Goal: Obtain resource: Download file/media

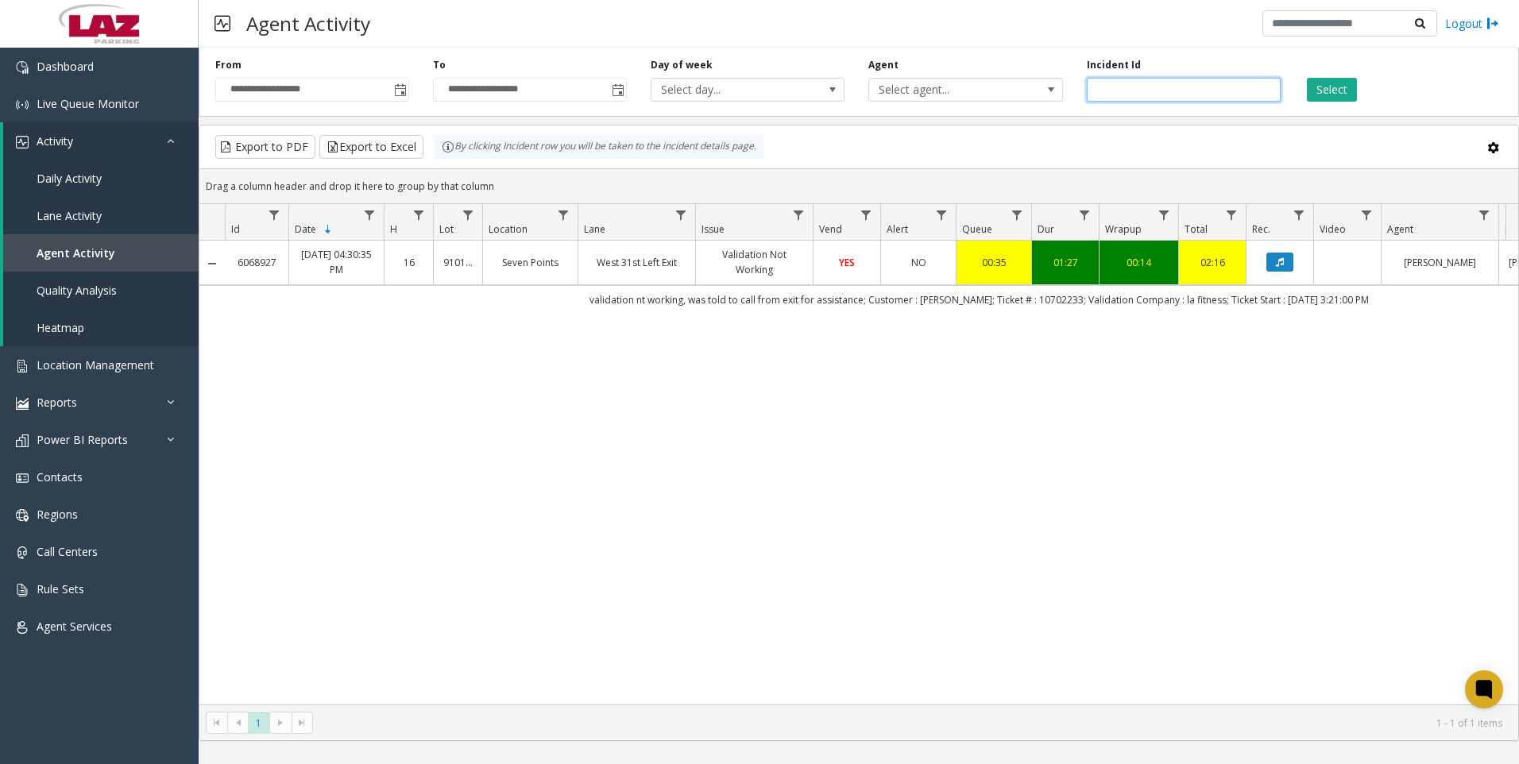
click at [1143, 89] on input "*******" at bounding box center [1184, 90] width 194 height 24
paste input "number"
click at [1316, 84] on button "Select" at bounding box center [1332, 90] width 50 height 24
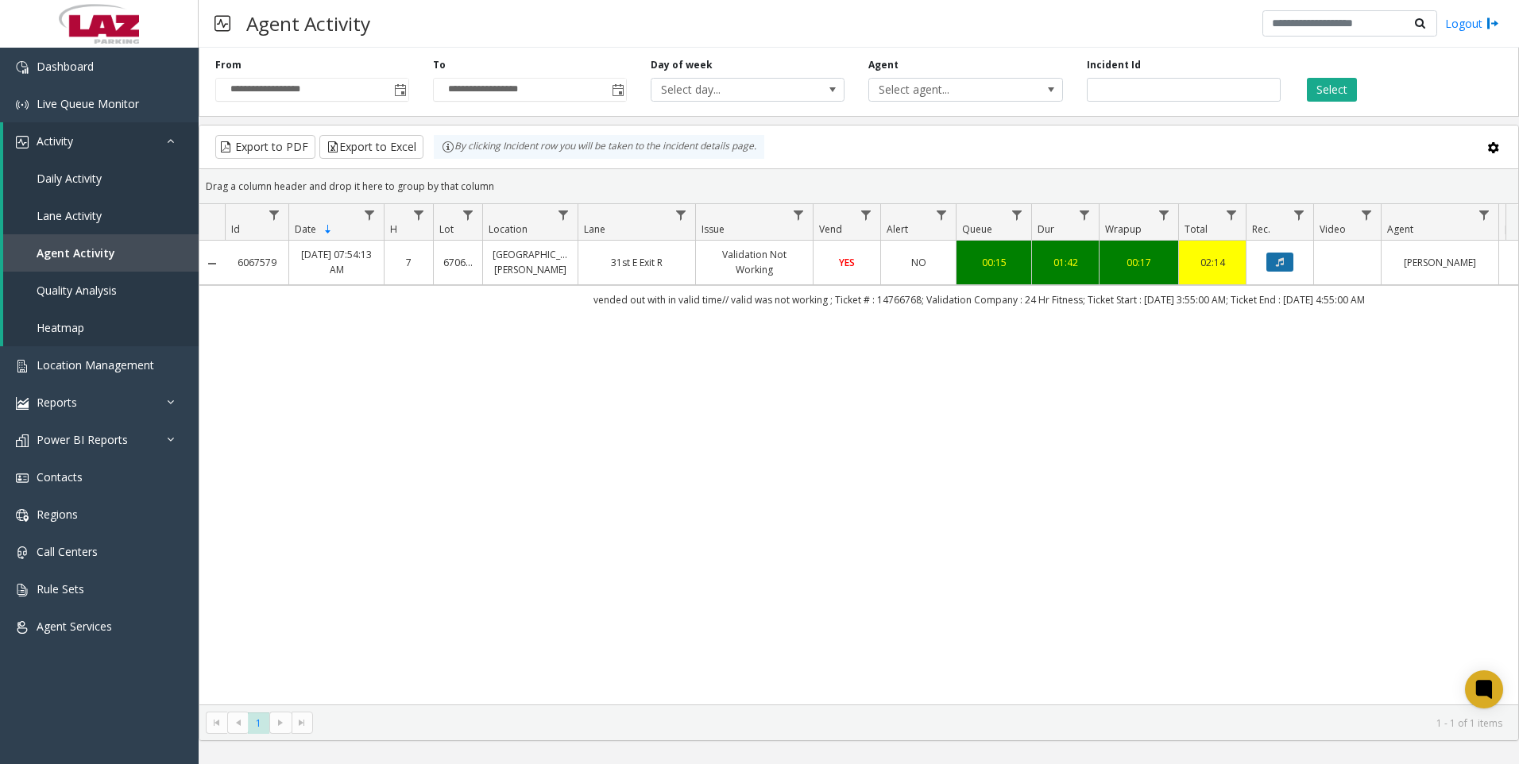
click at [1277, 262] on icon "Data table" at bounding box center [1280, 262] width 8 height 10
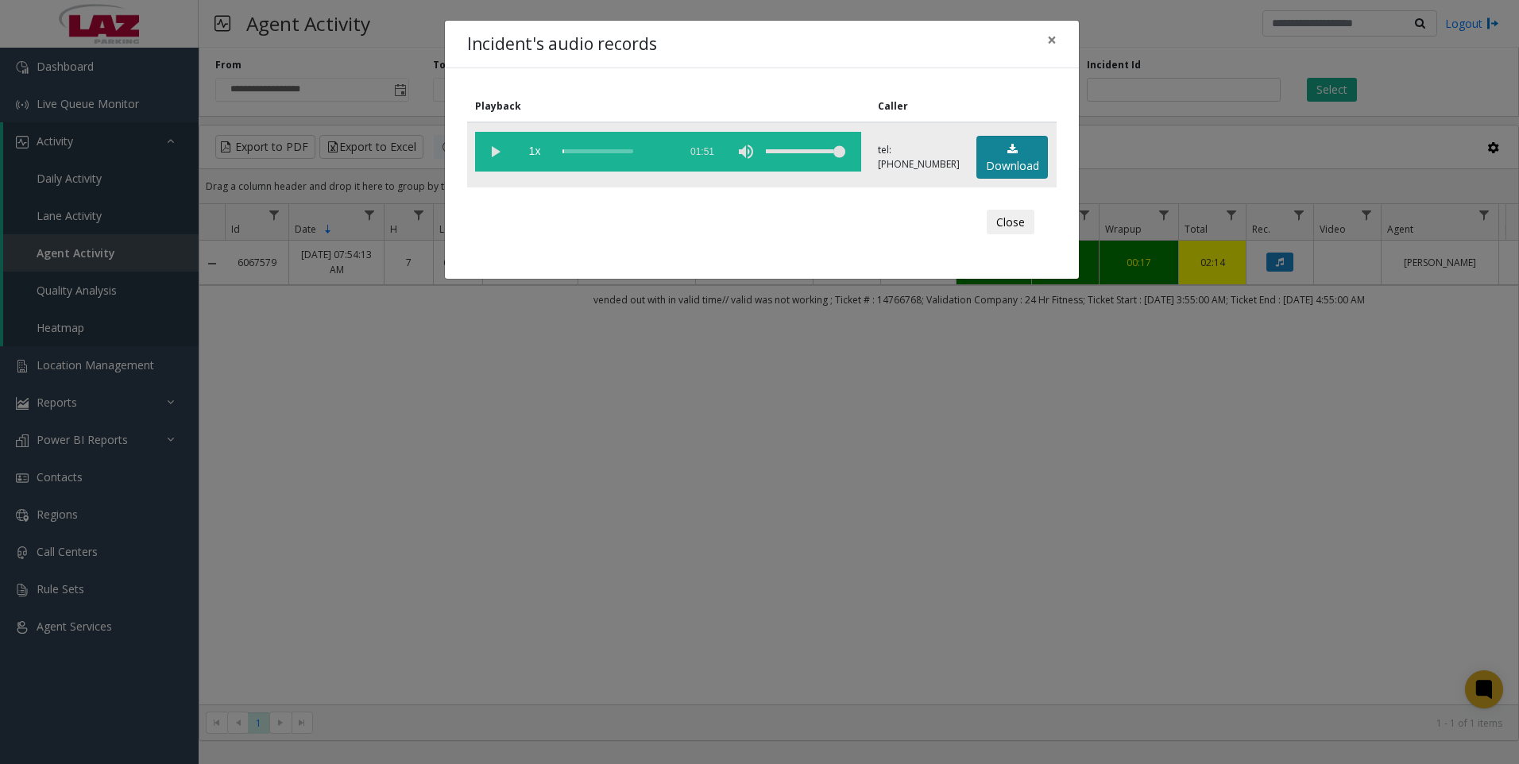
click at [1008, 153] on icon at bounding box center [1013, 149] width 10 height 11
click at [385, 604] on div "Incident's audio records × Playback Caller 1x 01:51 tel:[PHONE_NUMBER] Download…" at bounding box center [759, 382] width 1519 height 764
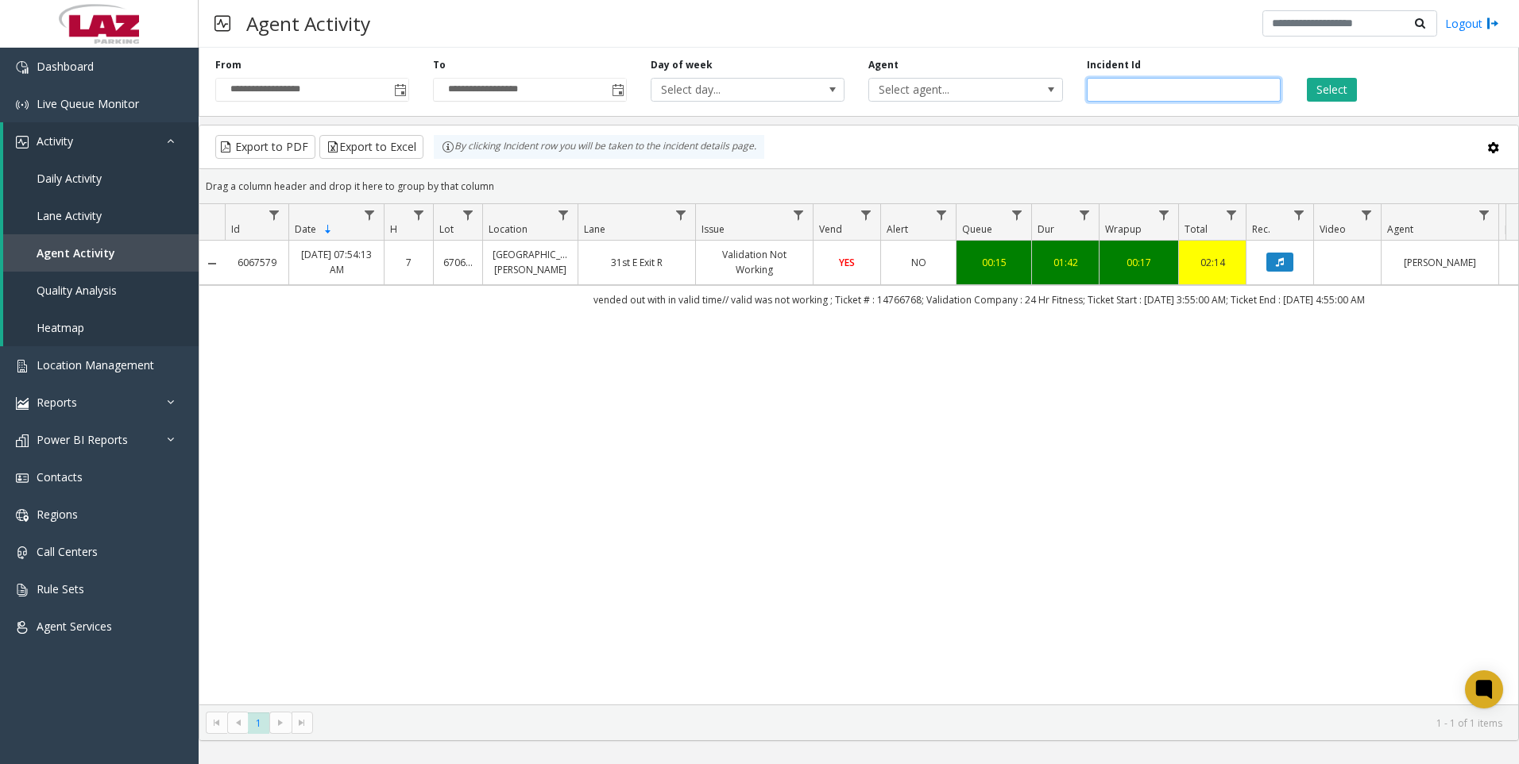
click at [1163, 84] on input "*******" at bounding box center [1184, 90] width 194 height 24
paste input "number"
click at [1339, 97] on button "Select" at bounding box center [1332, 90] width 50 height 24
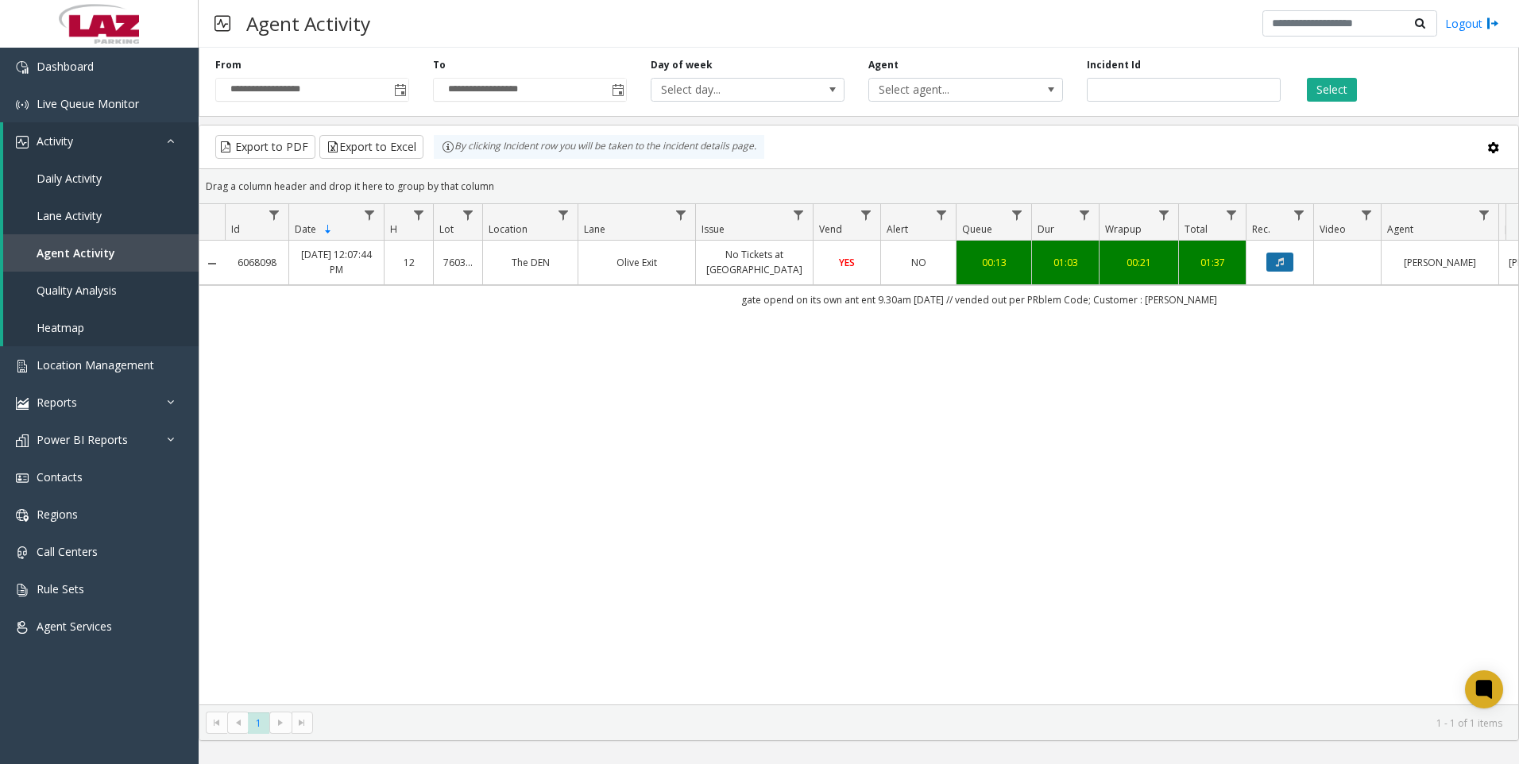
click at [1271, 266] on button "Data table" at bounding box center [1280, 262] width 27 height 19
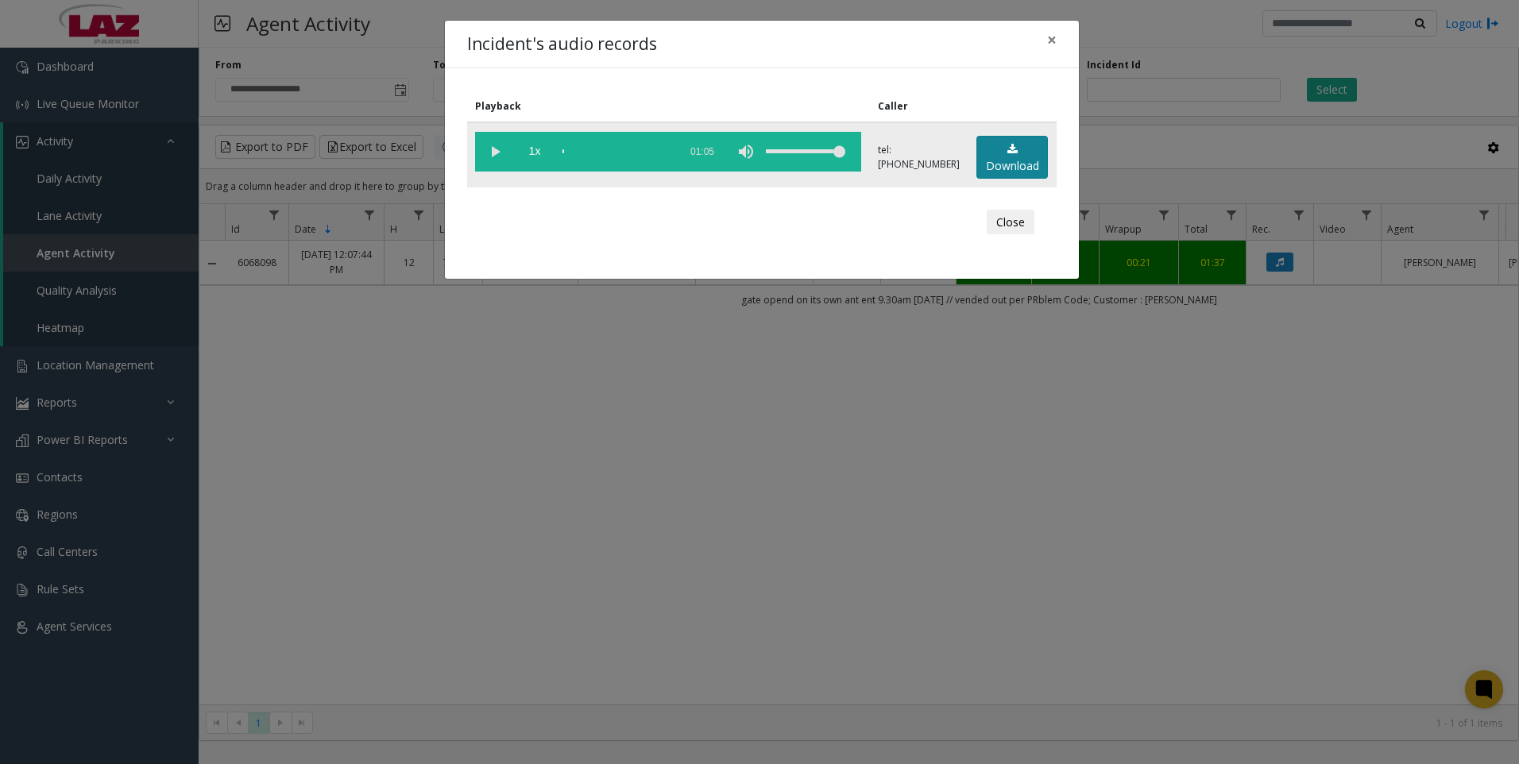
click at [1023, 170] on link "Download" at bounding box center [1013, 158] width 72 height 44
click at [826, 600] on div "Incident's audio records × Playback Caller 1x 01:05 tel:[PHONE_NUMBER] Download…" at bounding box center [759, 382] width 1519 height 764
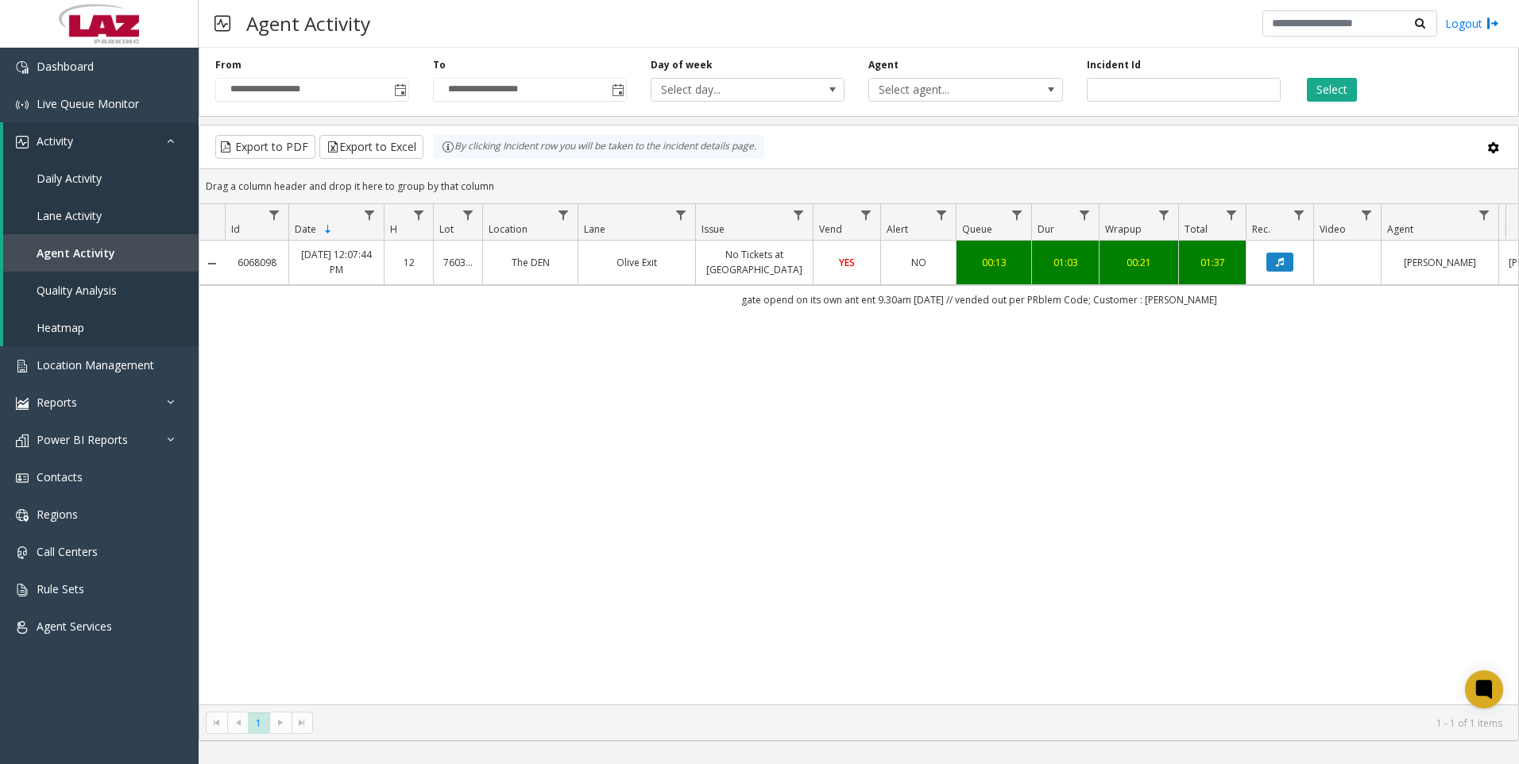
click at [581, 480] on div "6068098 [DATE] 12:07:44 PM 12 760302 The DEN Olive Exit No Tickets at Entrance …" at bounding box center [858, 473] width 1319 height 464
click at [1179, 95] on input "*******" at bounding box center [1184, 90] width 194 height 24
paste input "number"
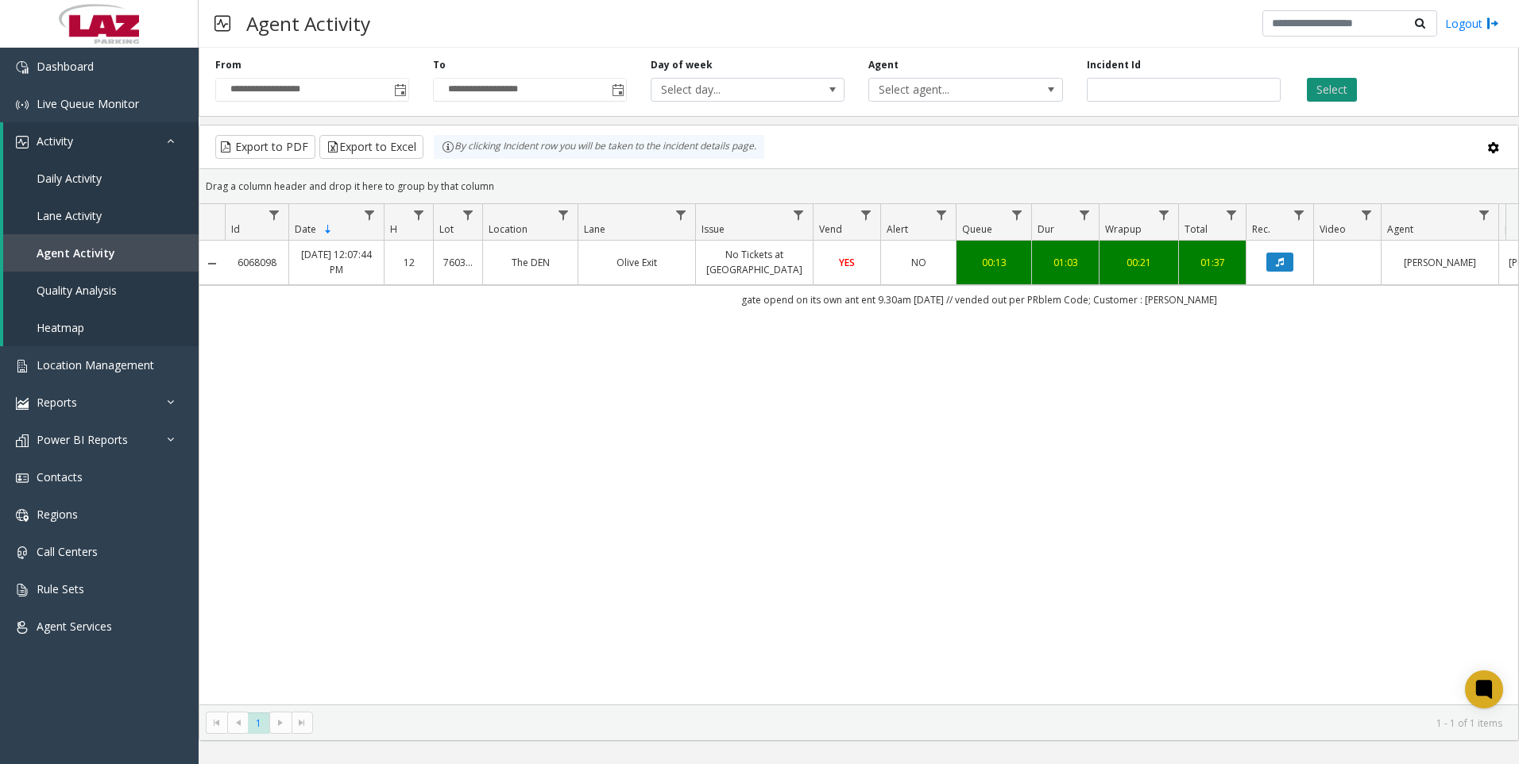
click at [1326, 87] on button "Select" at bounding box center [1332, 90] width 50 height 24
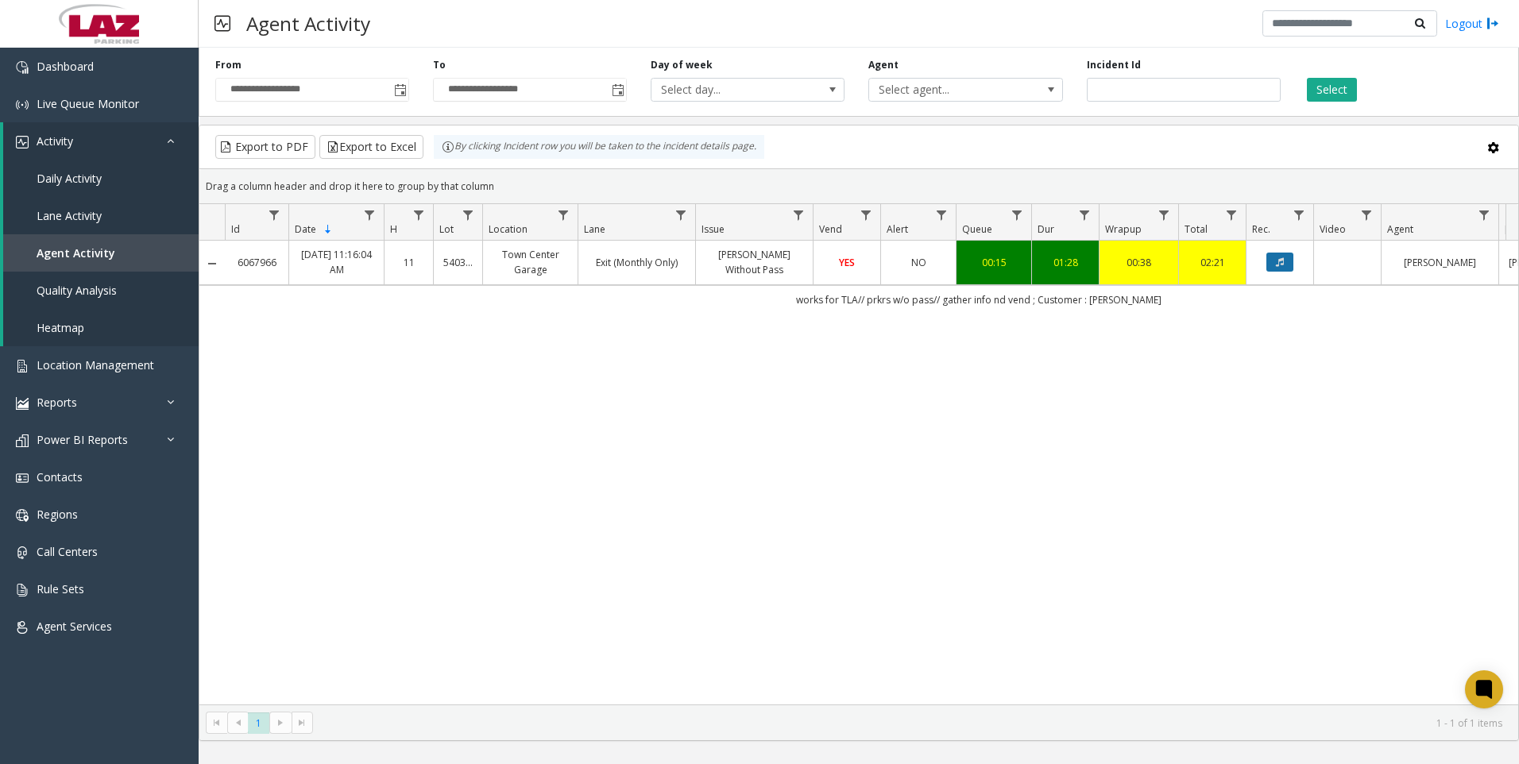
click at [1275, 265] on button "Data table" at bounding box center [1280, 262] width 27 height 19
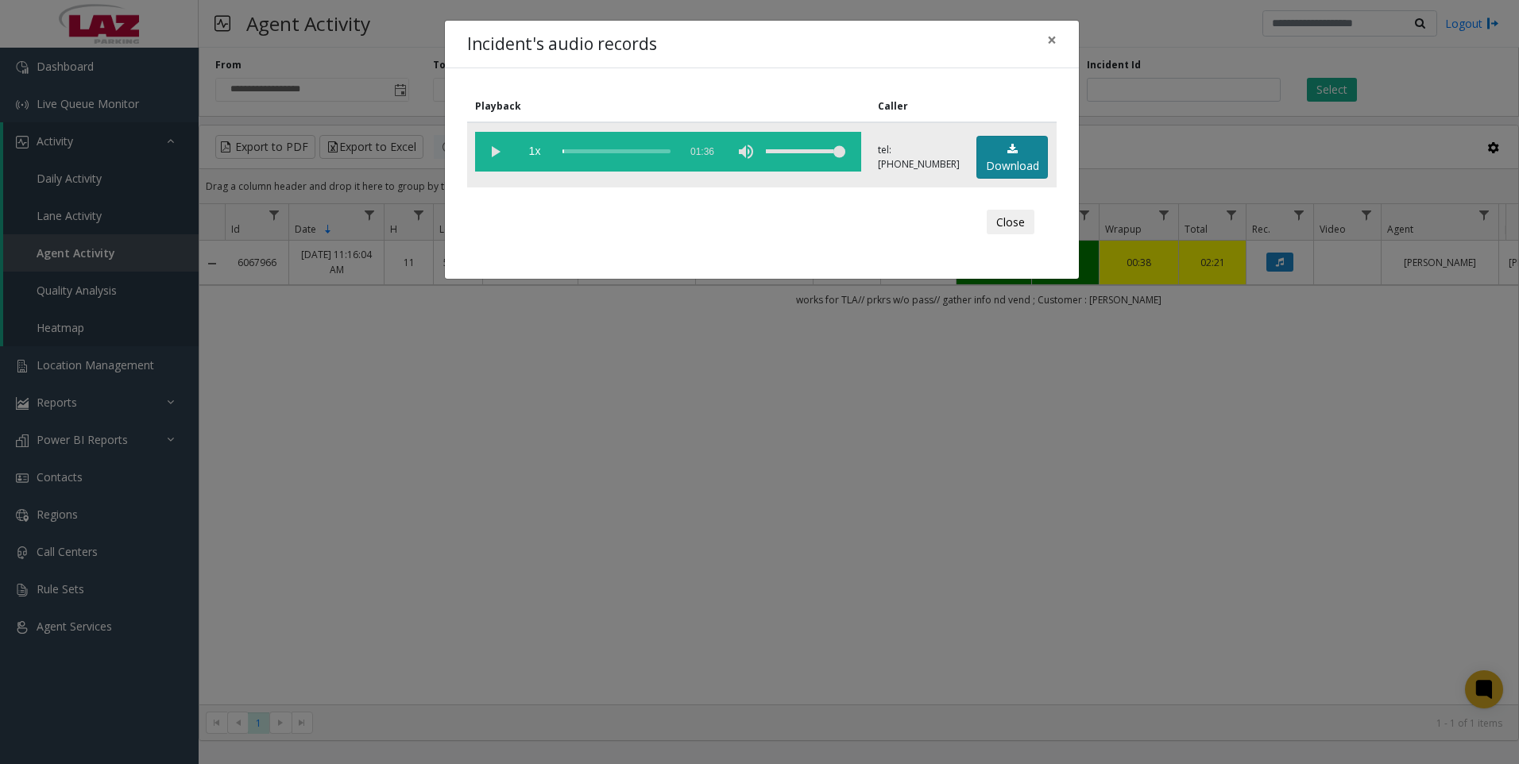
click at [1033, 159] on link "Download" at bounding box center [1013, 158] width 72 height 44
click at [513, 566] on div "Incident's audio records × Playback Caller 1x 01:36 tel:[PHONE_NUMBER] Download…" at bounding box center [759, 382] width 1519 height 764
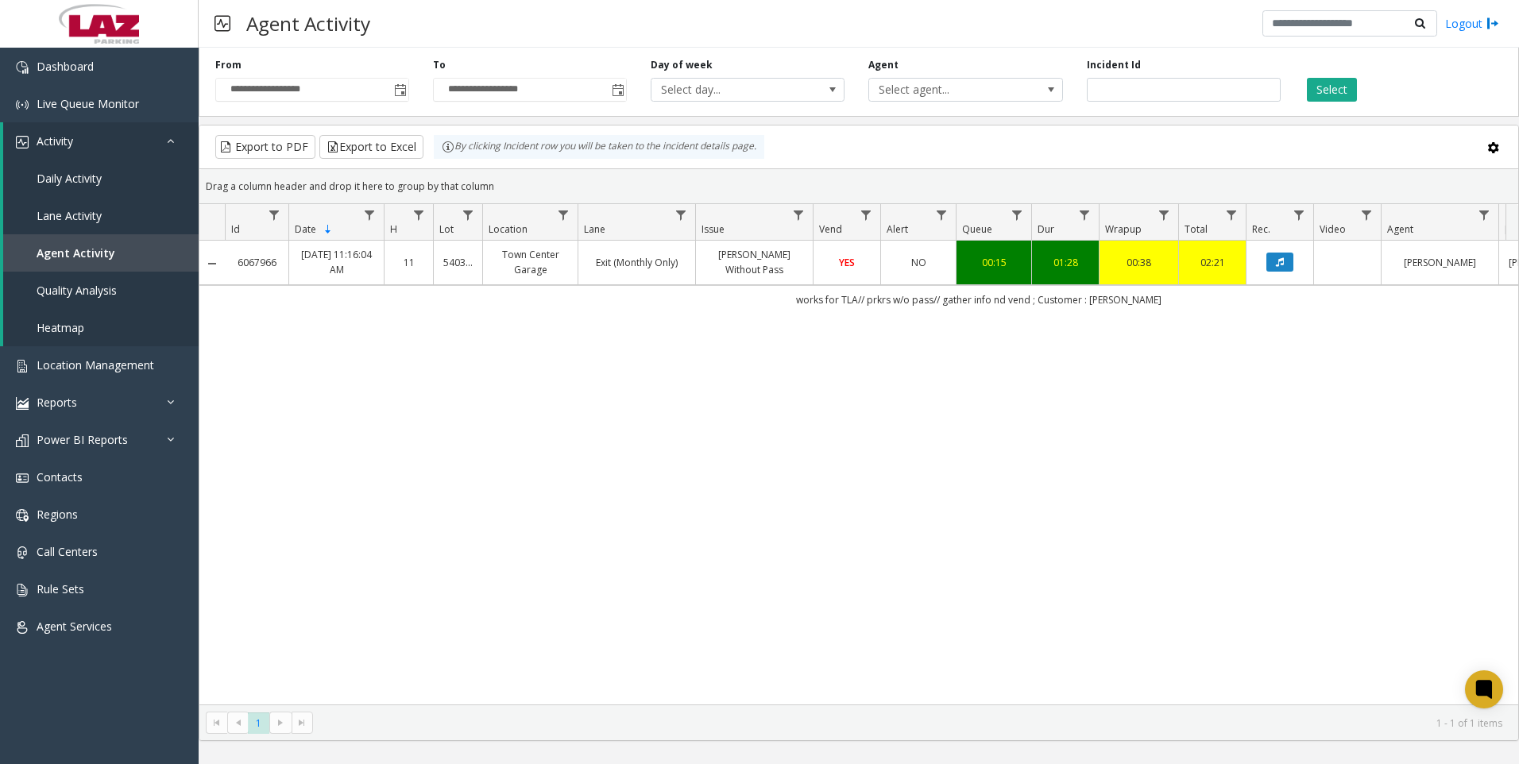
click at [385, 658] on div "6067966 [DATE] 11:16:04 AM 11 [GEOGRAPHIC_DATA] Exit (Monthly Only) [PERSON_NAM…" at bounding box center [858, 473] width 1319 height 464
click at [1157, 99] on input "*******" at bounding box center [1184, 90] width 194 height 24
paste input "number"
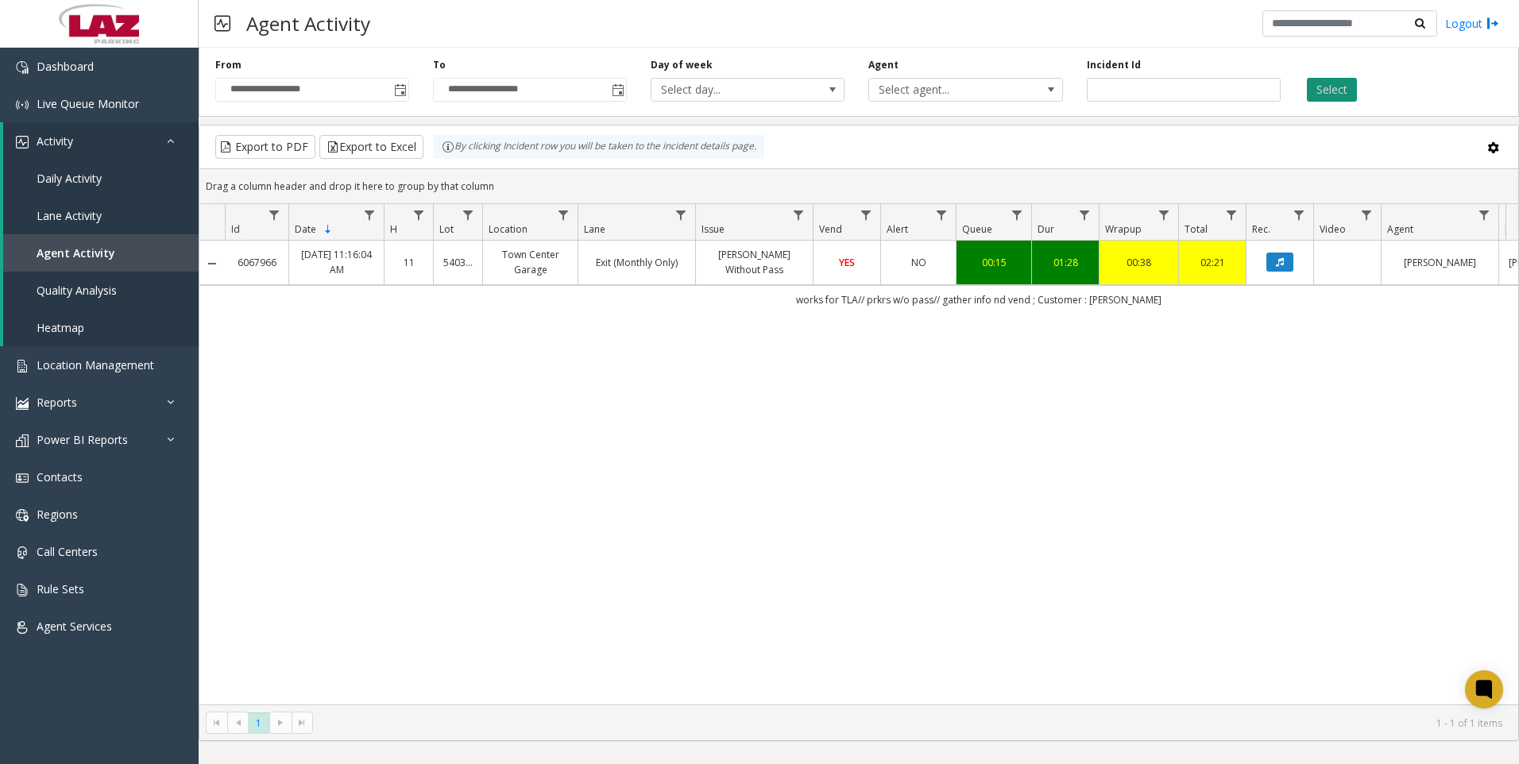
click at [1330, 101] on button "Select" at bounding box center [1332, 90] width 50 height 24
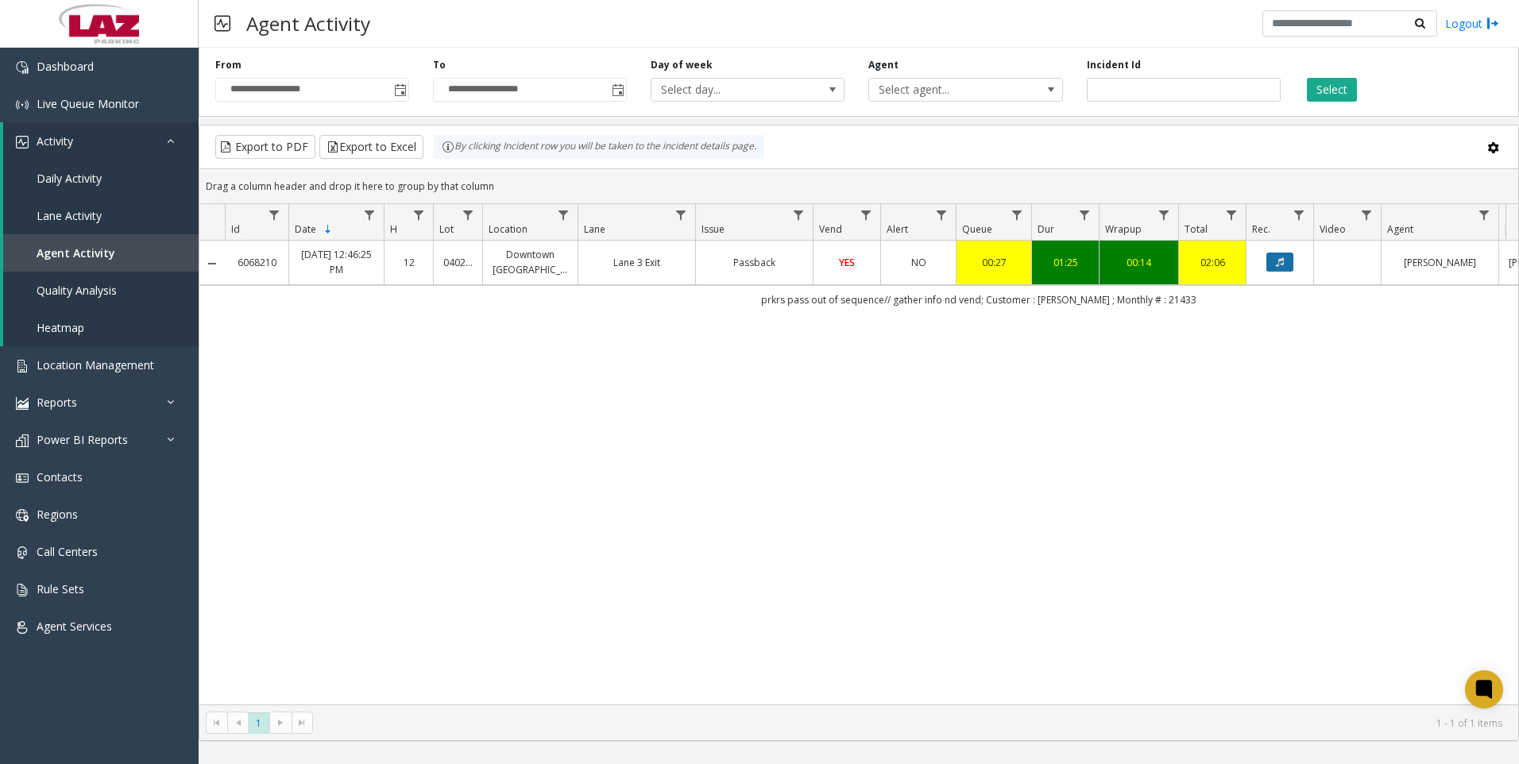
click at [1283, 267] on icon "Data table" at bounding box center [1280, 262] width 8 height 10
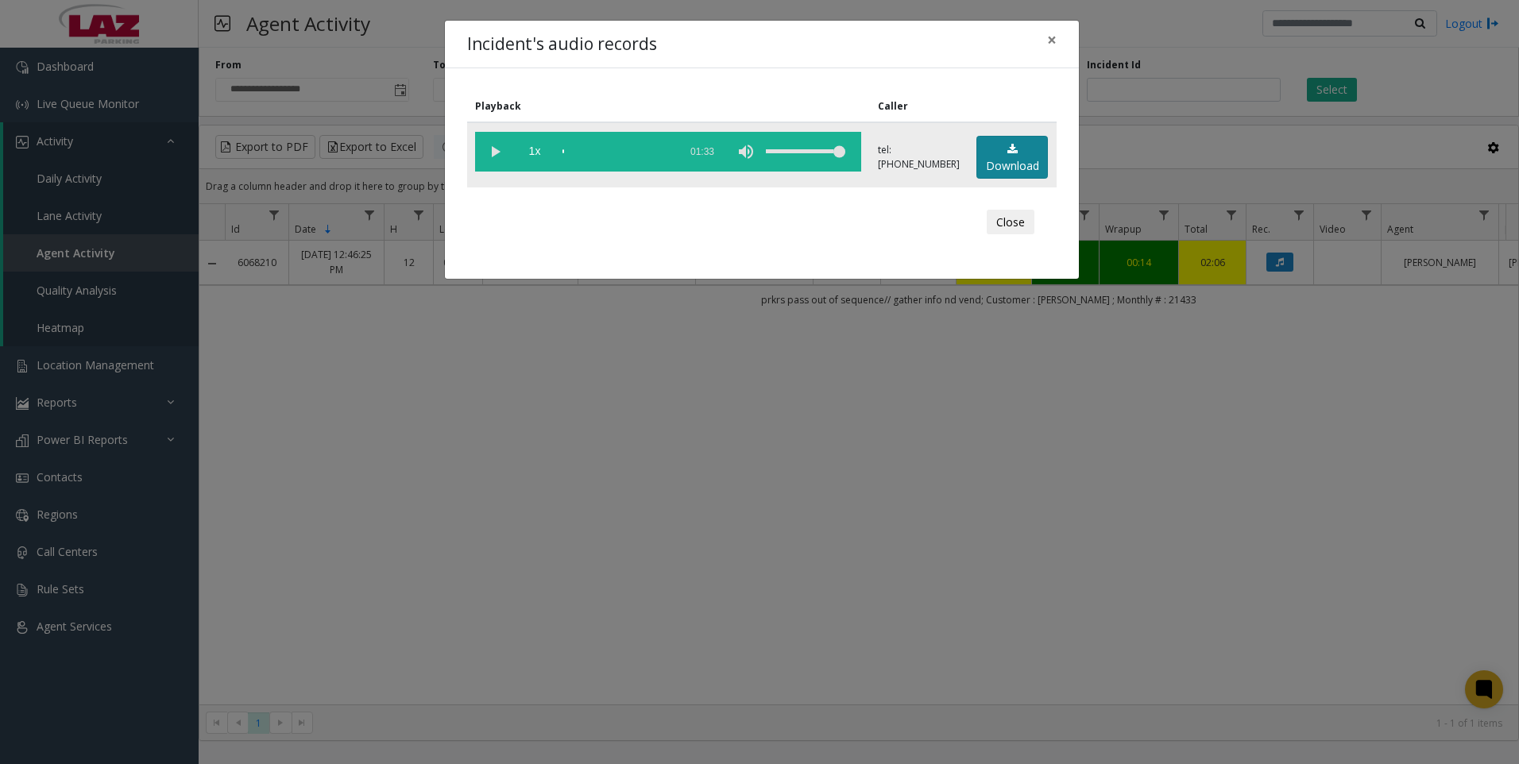
click at [1028, 171] on link "Download" at bounding box center [1013, 158] width 72 height 44
click at [389, 590] on div "Incident's audio records × Playback Caller 1x 01:33 tel:[PHONE_NUMBER] Download…" at bounding box center [759, 382] width 1519 height 764
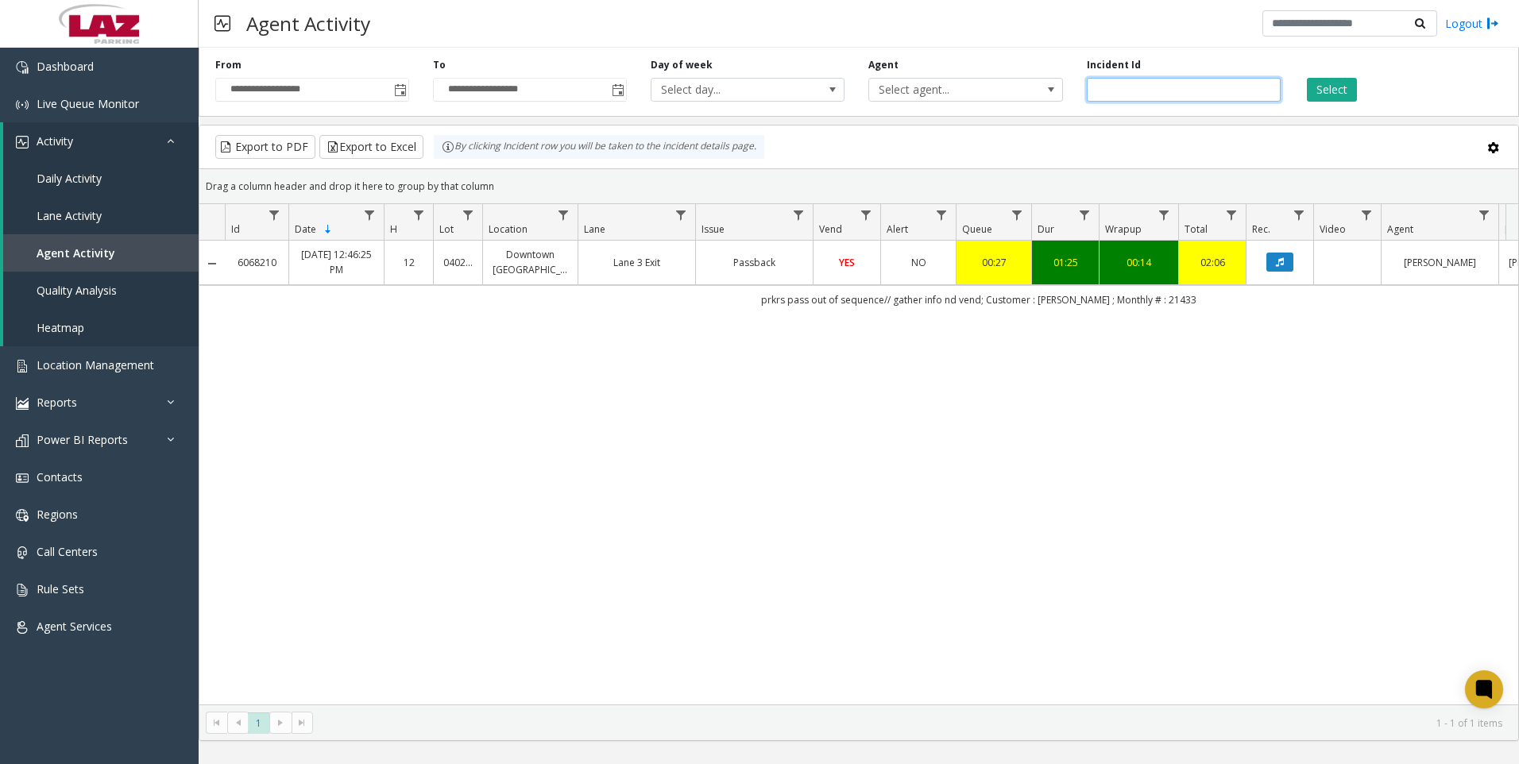
click at [1161, 87] on input "*******" at bounding box center [1184, 90] width 194 height 24
paste input "number"
click at [1322, 94] on button "Select" at bounding box center [1332, 90] width 50 height 24
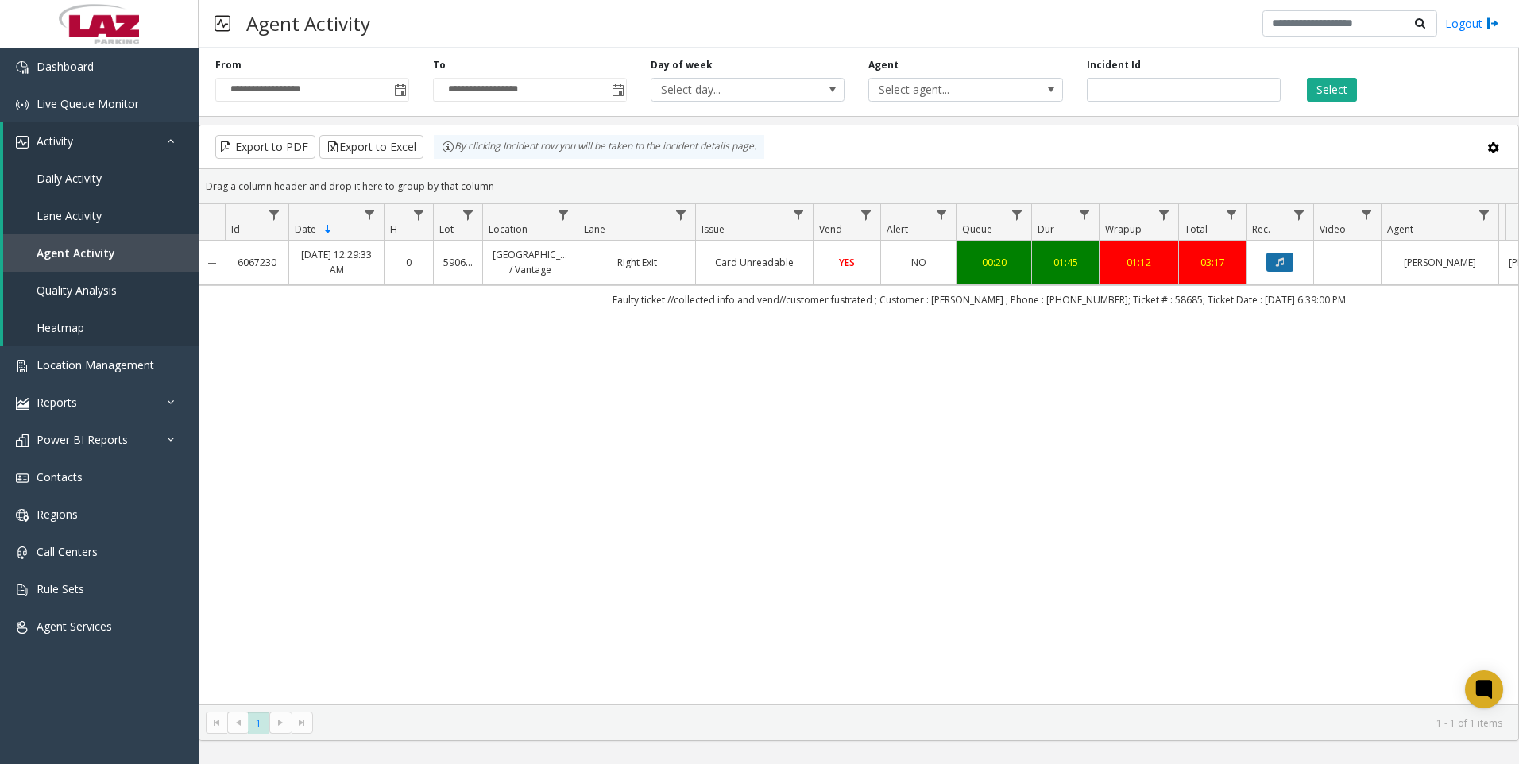
click at [1283, 268] on button "Data table" at bounding box center [1280, 262] width 27 height 19
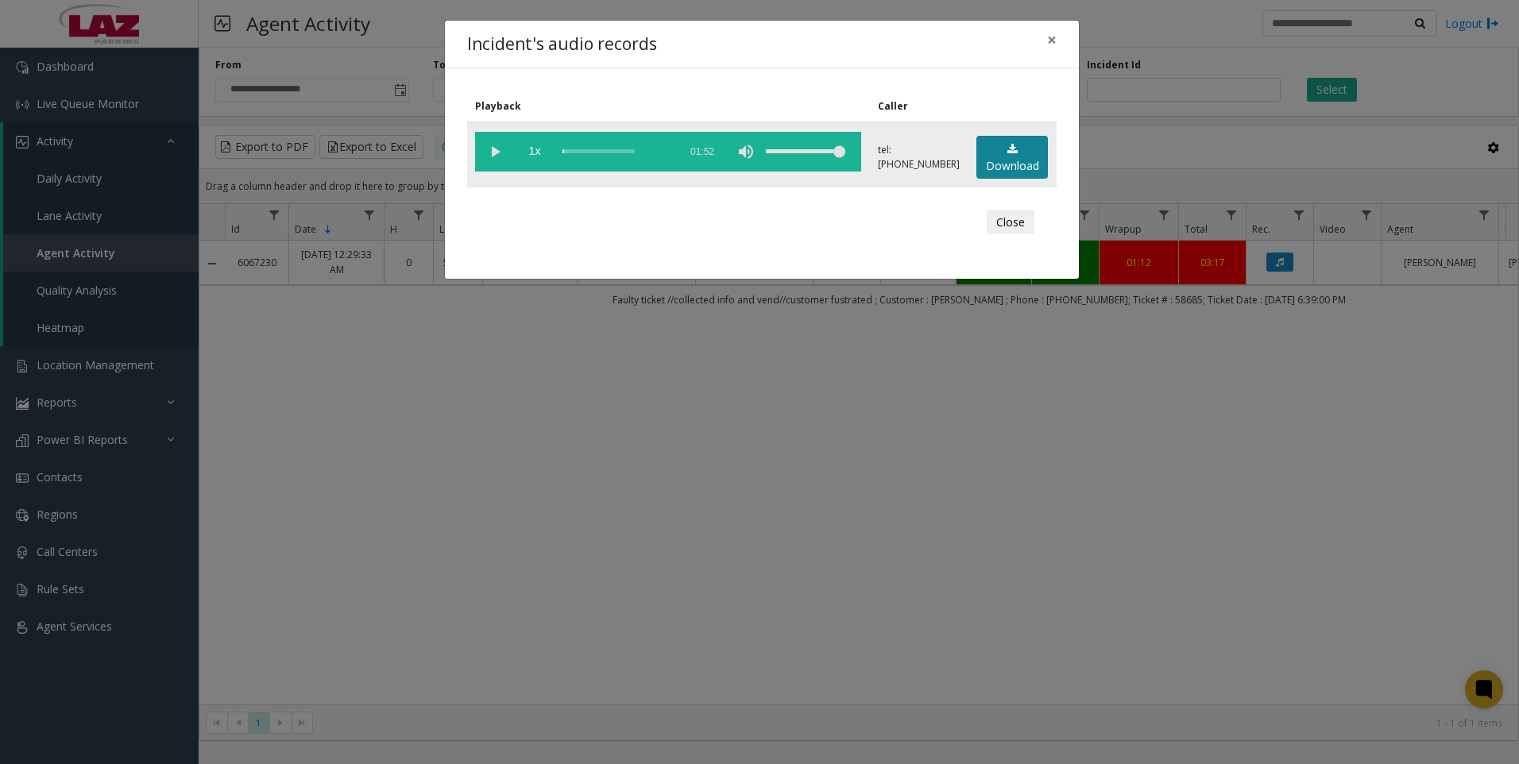
click at [985, 157] on link "Download" at bounding box center [1013, 158] width 72 height 44
click at [389, 613] on div "Incident's audio records × Playback Caller 1x 01:52 tel:[PHONE_NUMBER] Download…" at bounding box center [759, 382] width 1519 height 764
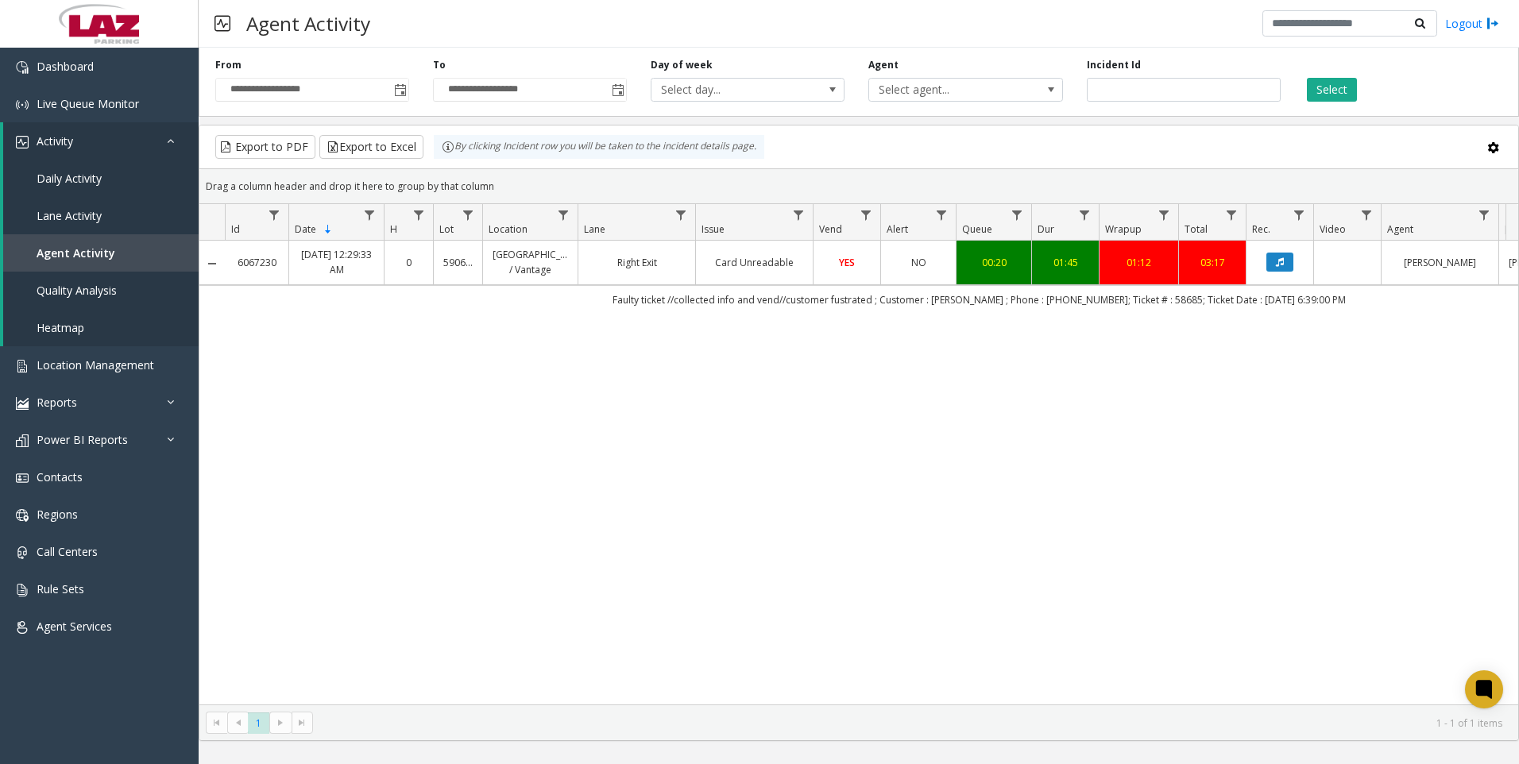
drag, startPoint x: 302, startPoint y: 534, endPoint x: 357, endPoint y: 459, distance: 92.7
click at [304, 531] on div "6067230 [DATE] 12:29:33 AM 0 590672 [GEOGRAPHIC_DATA] / Vantage Right Exit Card…" at bounding box center [858, 473] width 1319 height 464
click at [1224, 101] on input "*******" at bounding box center [1184, 90] width 194 height 24
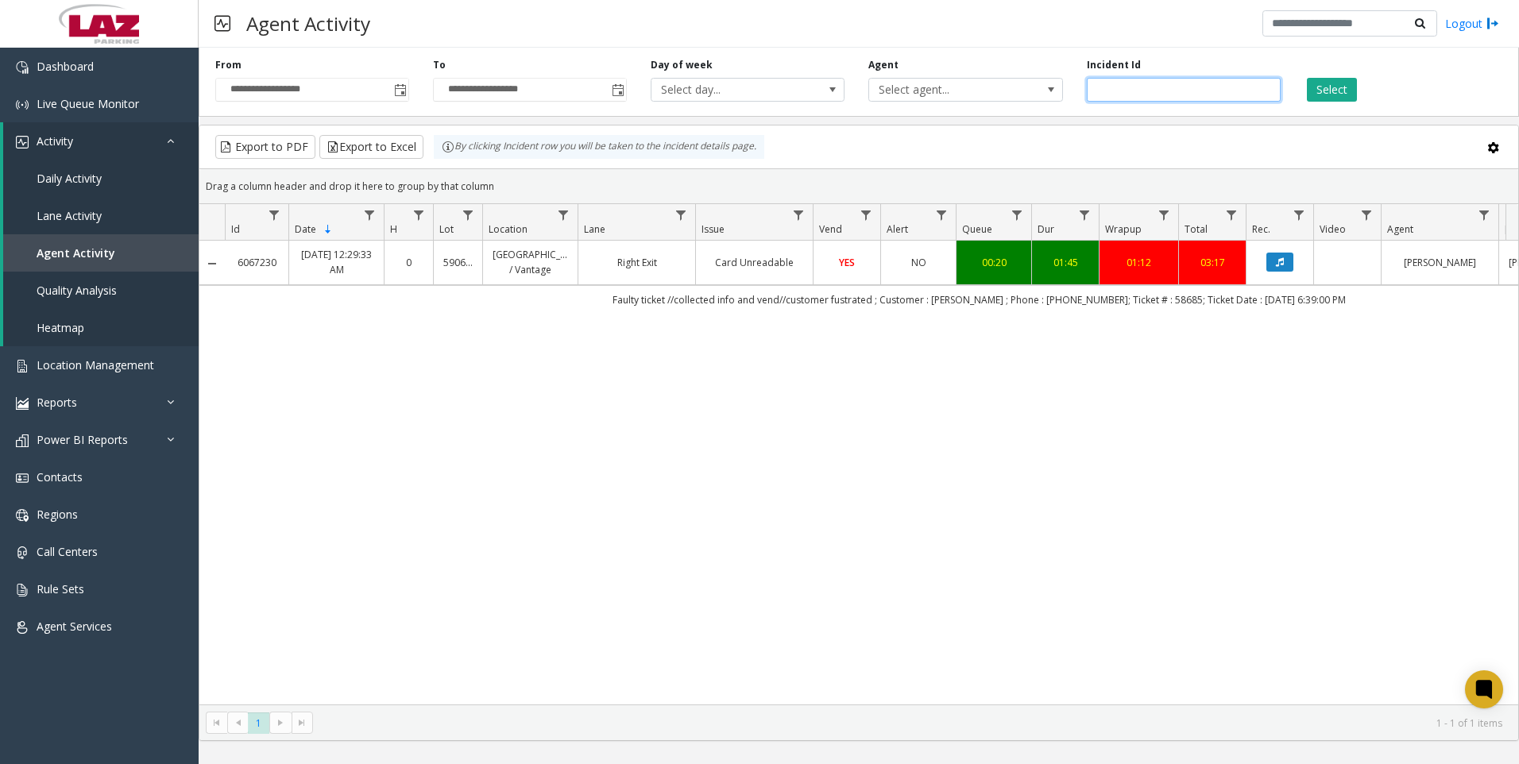
paste input "number"
click at [1341, 94] on button "Select" at bounding box center [1332, 90] width 50 height 24
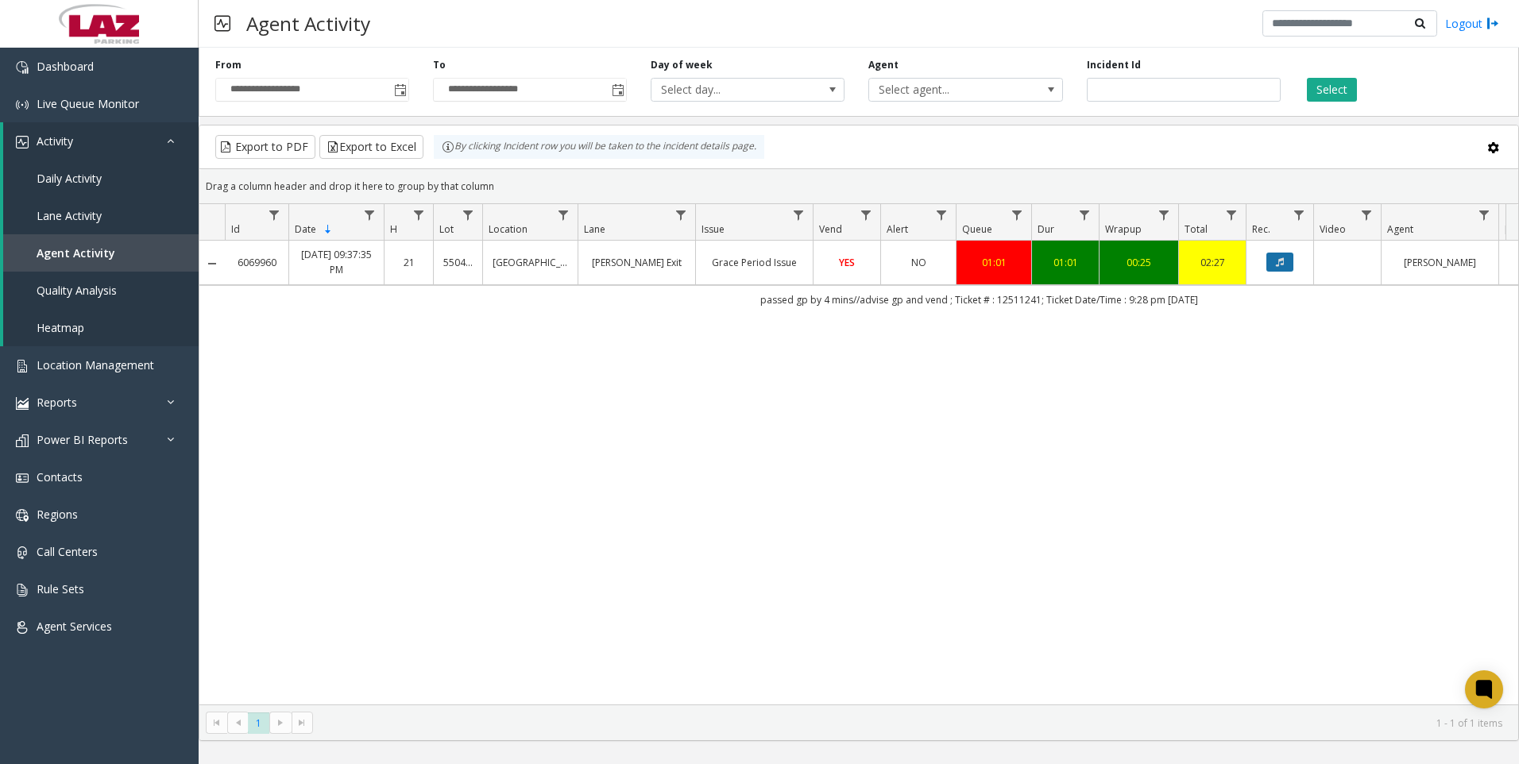
click at [1280, 267] on icon "Data table" at bounding box center [1280, 262] width 8 height 10
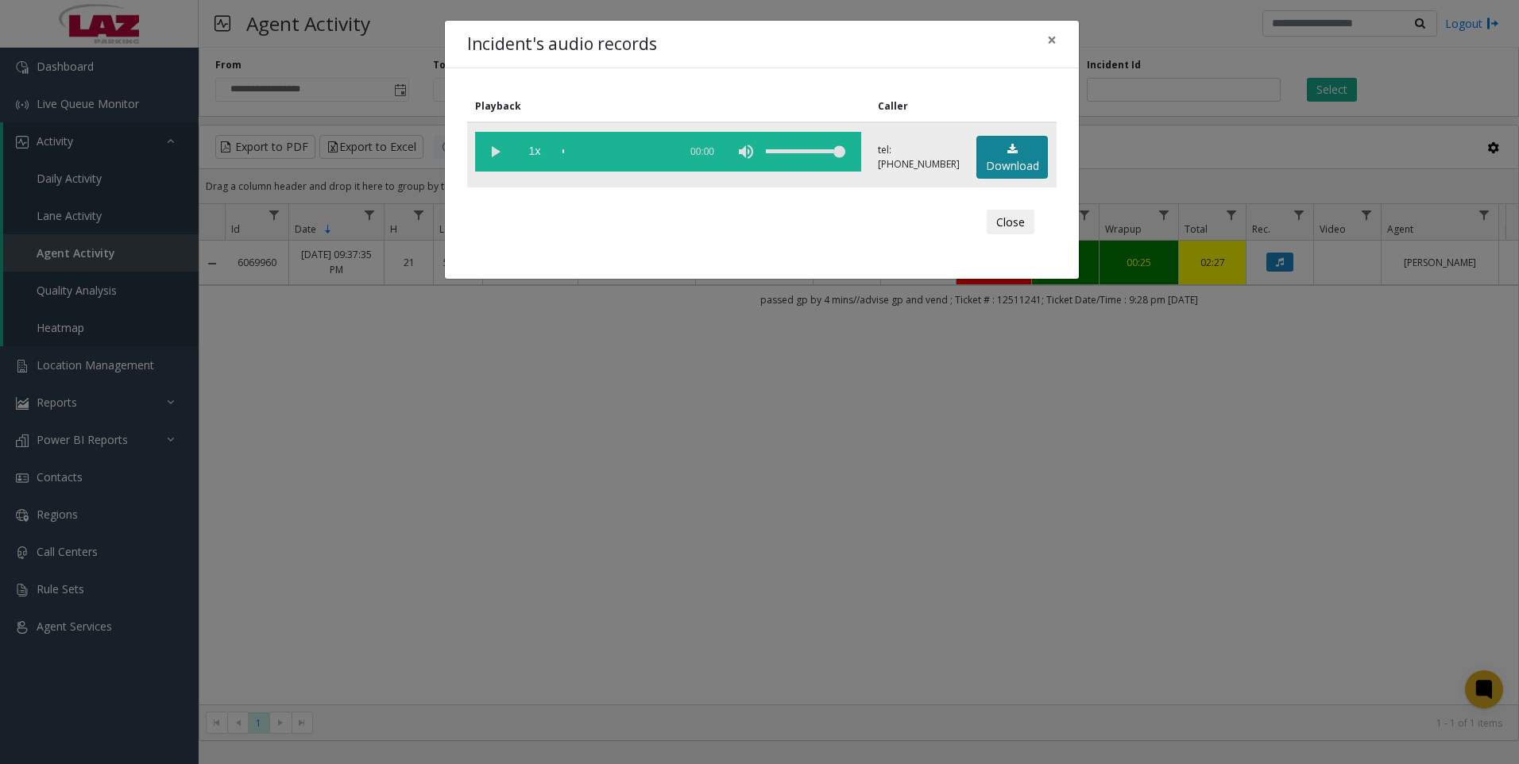
click at [1028, 153] on link "Download" at bounding box center [1013, 158] width 72 height 44
click at [350, 695] on div "Incident's audio records × Playback Caller 1x 01:14 tel:[PHONE_NUMBER] Download…" at bounding box center [759, 382] width 1519 height 764
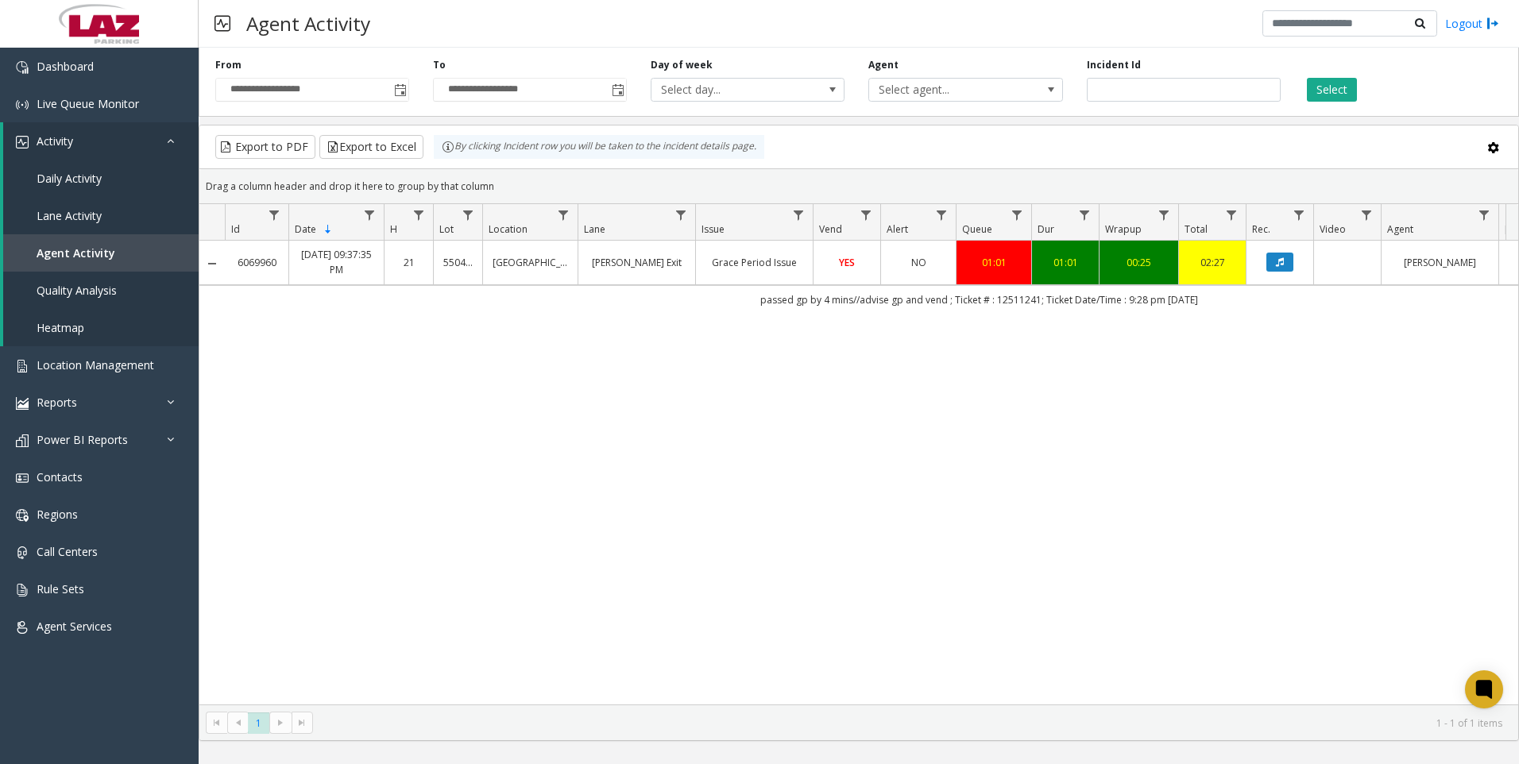
click at [1141, 75] on div "Incident Id *******" at bounding box center [1184, 80] width 218 height 44
click at [1151, 86] on input "*******" at bounding box center [1184, 90] width 194 height 24
paste input "number"
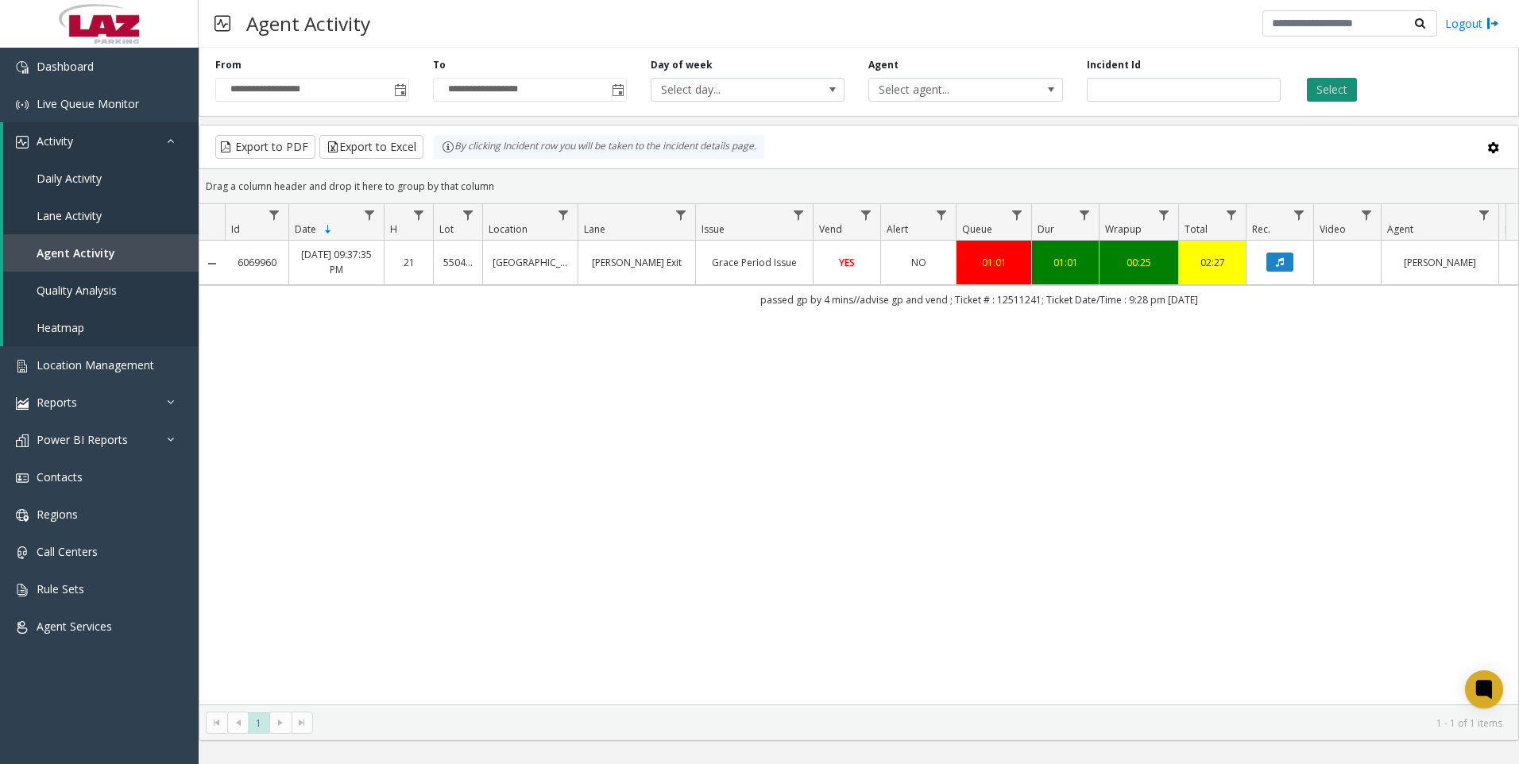
click at [1328, 79] on button "Select" at bounding box center [1332, 90] width 50 height 24
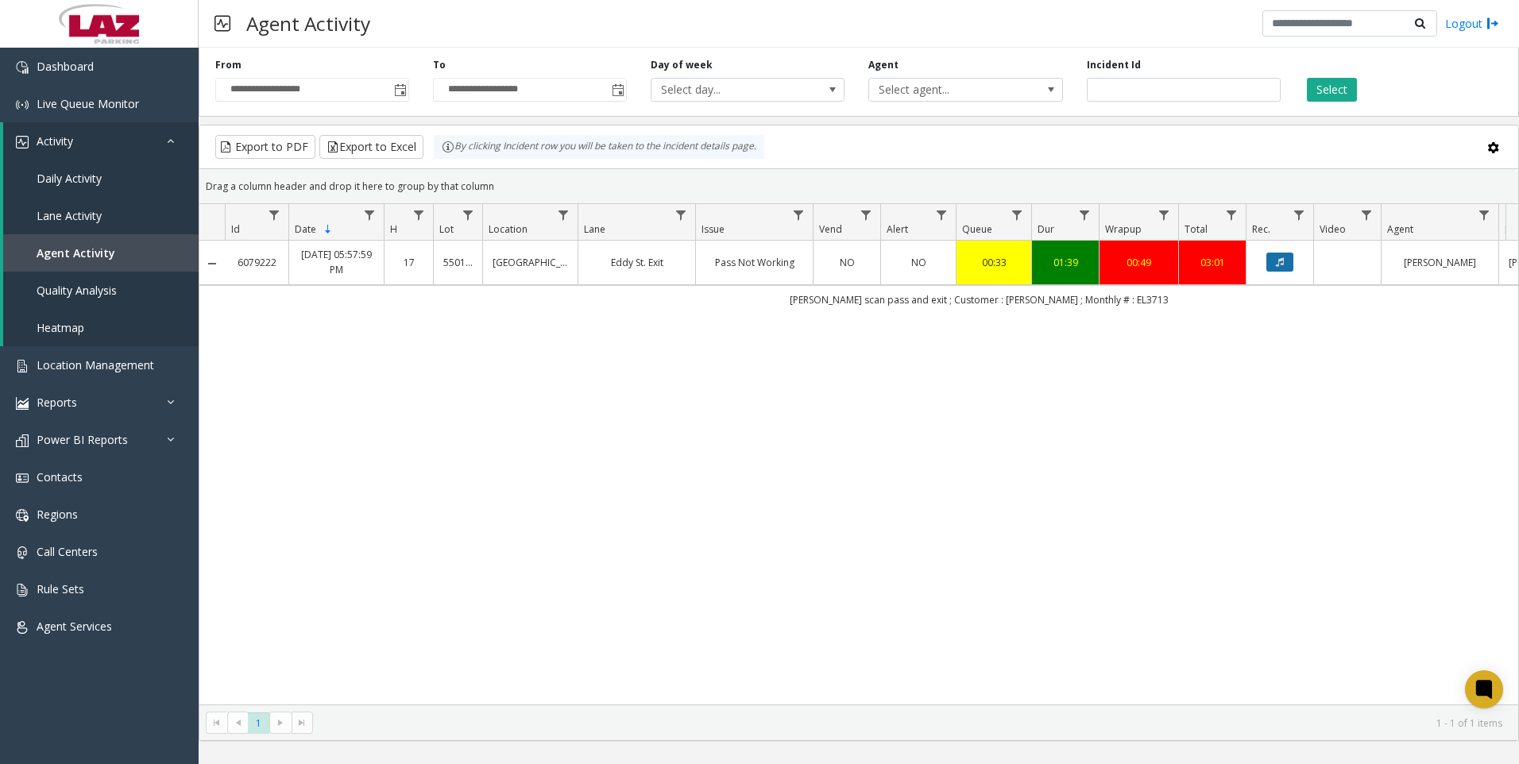
click at [1277, 258] on icon "Data table" at bounding box center [1280, 262] width 8 height 10
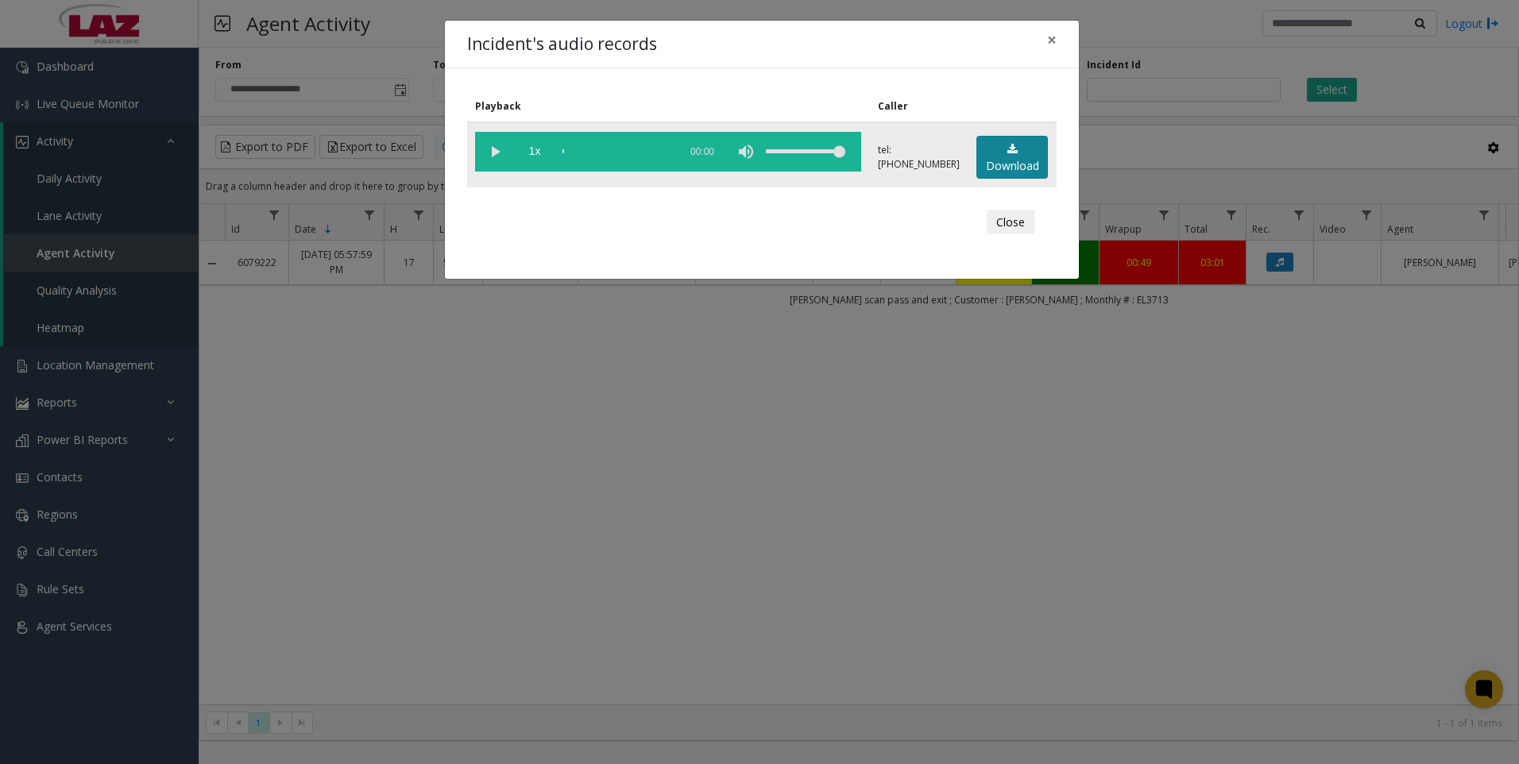
click at [1008, 162] on link "Download" at bounding box center [1013, 158] width 72 height 44
drag, startPoint x: 627, startPoint y: 649, endPoint x: 47, endPoint y: 561, distance: 586.8
click at [628, 648] on div "Incident's audio records × Playback Caller 1x 02:08 tel:[PHONE_NUMBER] Download…" at bounding box center [759, 382] width 1519 height 764
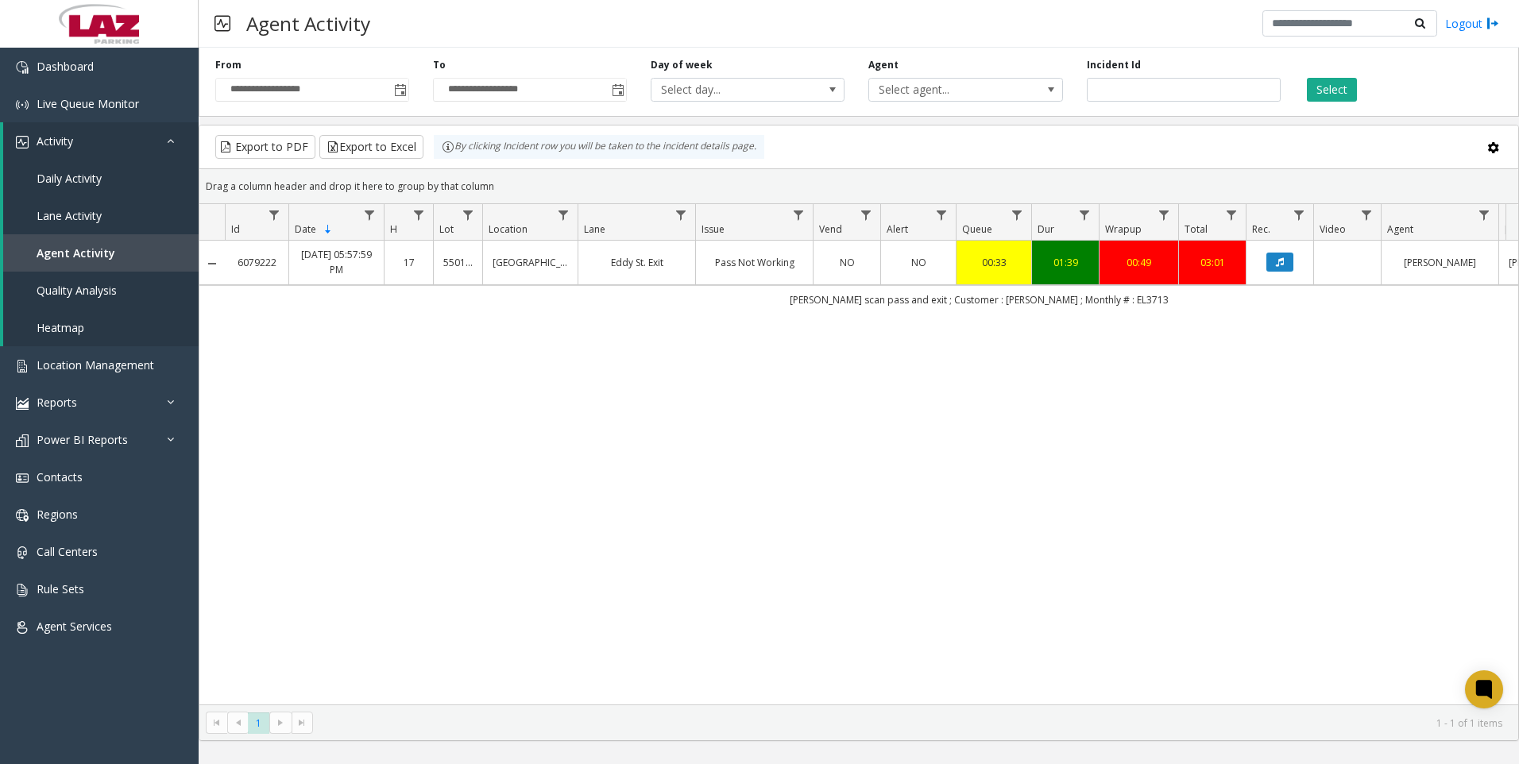
click at [353, 643] on div "6079222 [DATE] 05:57:59 PM 17 [STREET_ADDRESS] Exit Pass Not Working NO NO 00:3…" at bounding box center [858, 473] width 1319 height 464
click at [357, 571] on div "6079222 [DATE] 05:57:59 PM 17 [STREET_ADDRESS] Exit Pass Not Working NO NO 00:3…" at bounding box center [858, 473] width 1319 height 464
click at [390, 388] on div "6079222 [DATE] 05:57:59 PM 17 [STREET_ADDRESS] Exit Pass Not Working NO NO 00:3…" at bounding box center [858, 473] width 1319 height 464
click at [451, 521] on div "6079222 [DATE] 05:57:59 PM 17 [STREET_ADDRESS] Exit Pass Not Working NO NO 00:3…" at bounding box center [858, 473] width 1319 height 464
click at [459, 584] on div "6079222 [DATE] 05:57:59 PM 17 [STREET_ADDRESS] Exit Pass Not Working NO NO 00:3…" at bounding box center [858, 473] width 1319 height 464
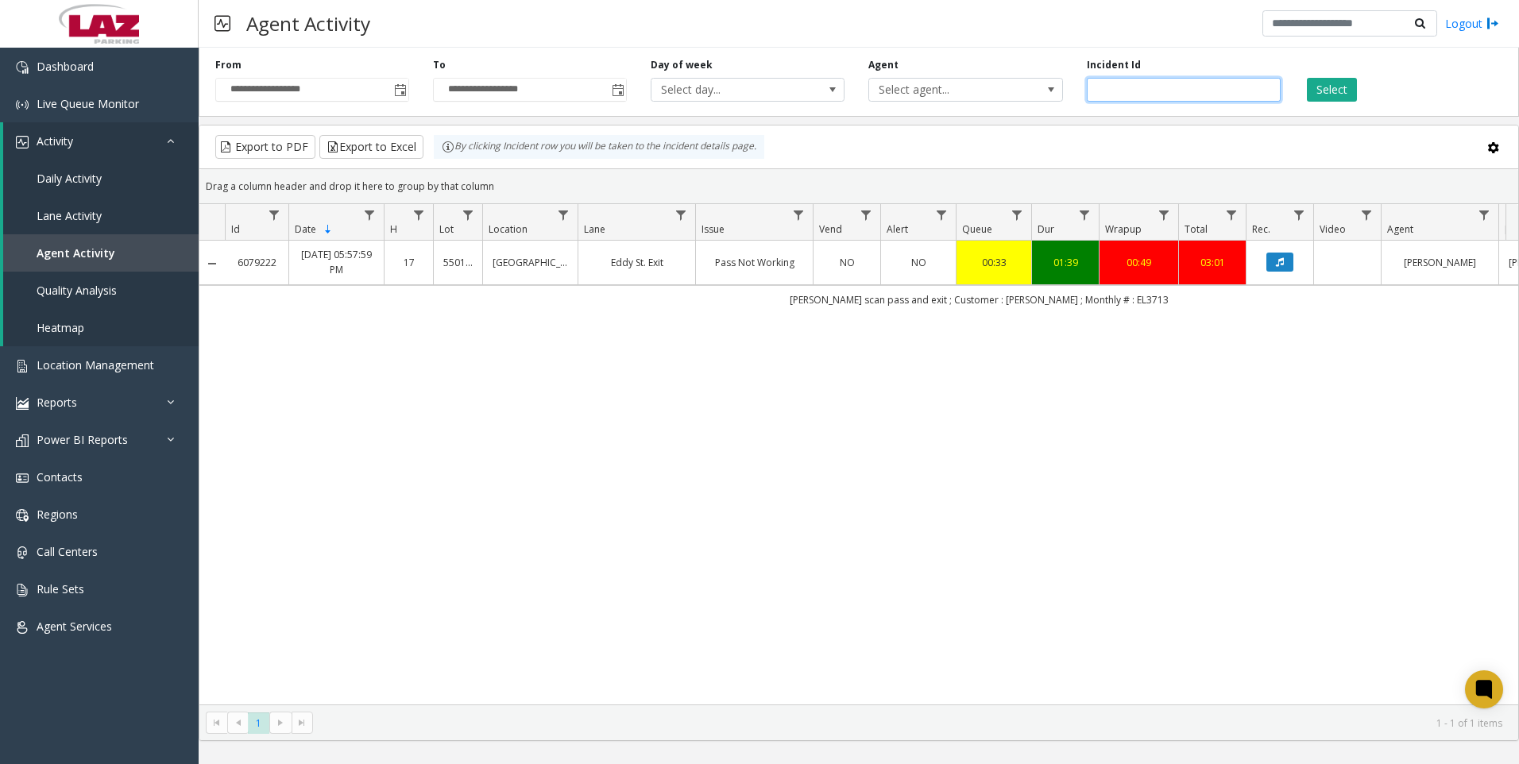
click at [1138, 80] on input "*******" at bounding box center [1184, 90] width 194 height 24
paste input "number"
type input "*******"
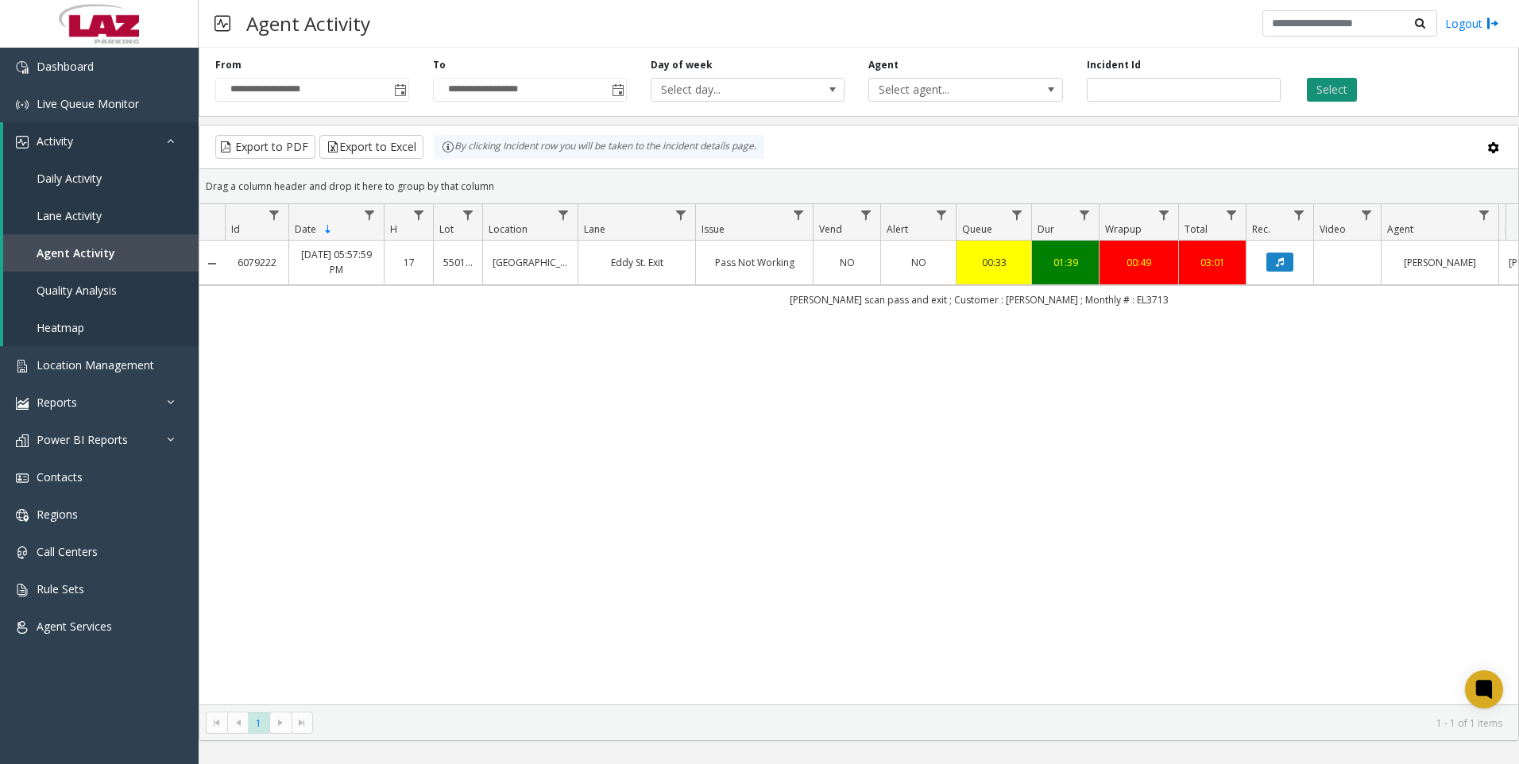
click at [1343, 82] on button "Select" at bounding box center [1332, 90] width 50 height 24
